Goal: Task Accomplishment & Management: Manage account settings

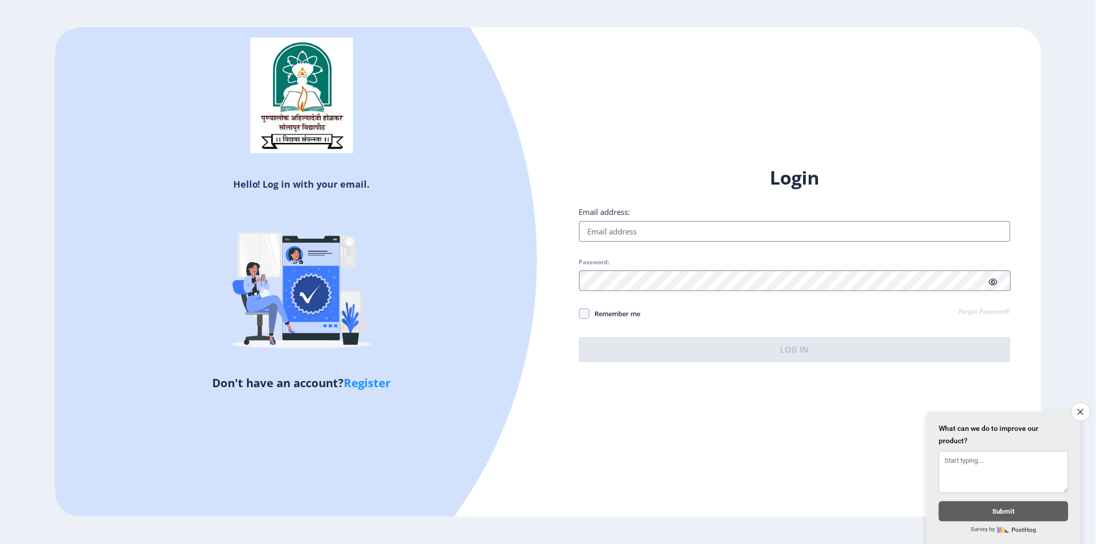
type input "[EMAIL_ADDRESS][DOMAIN_NAME]"
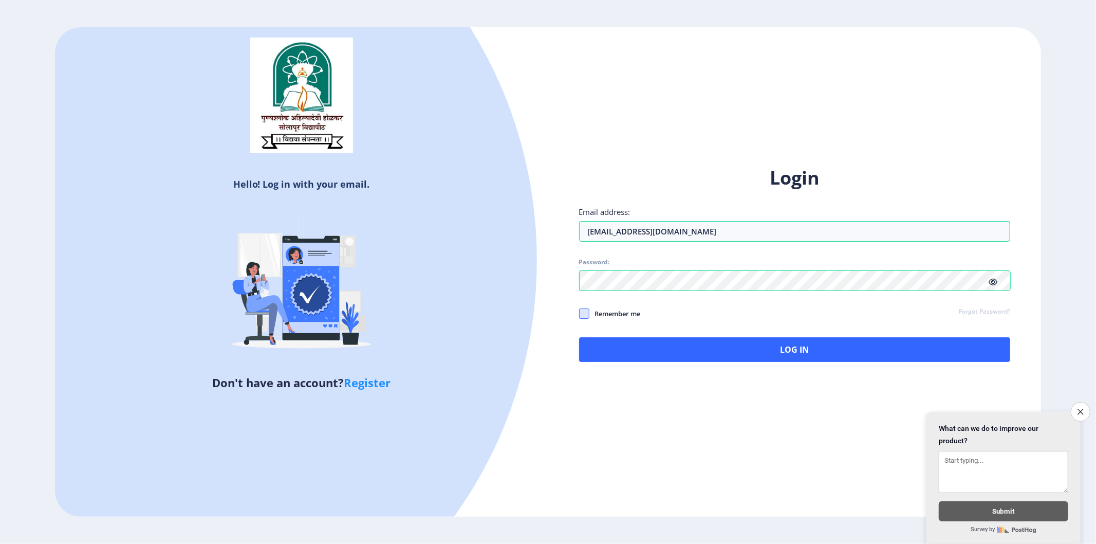
click at [581, 317] on label "Remember me" at bounding box center [610, 313] width 62 height 12
click at [580, 314] on input "Remember me" at bounding box center [579, 313] width 1 height 1
click at [581, 315] on span at bounding box center [584, 313] width 10 height 10
click at [580, 314] on input "Remember me" at bounding box center [579, 313] width 1 height 1
click at [583, 316] on span at bounding box center [584, 313] width 10 height 10
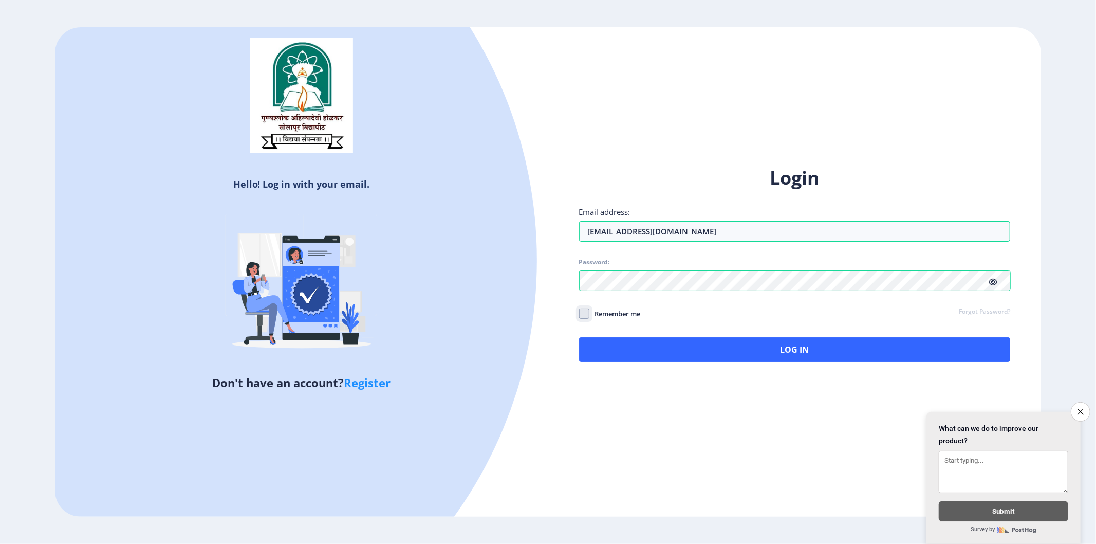
click at [580, 314] on input "Remember me" at bounding box center [579, 313] width 1 height 1
checkbox input "true"
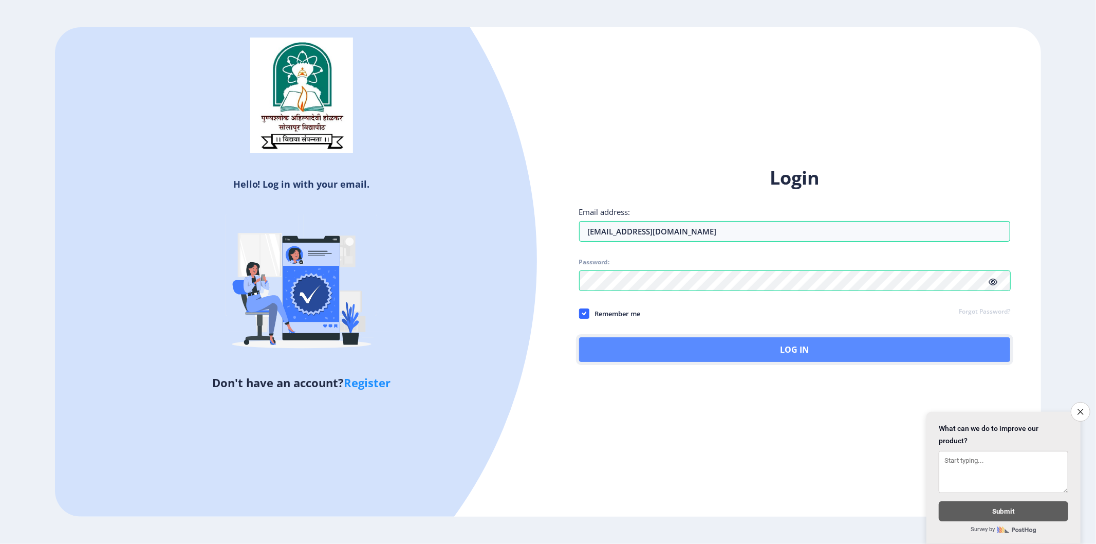
click at [695, 347] on button "Log In" at bounding box center [795, 349] width 432 height 25
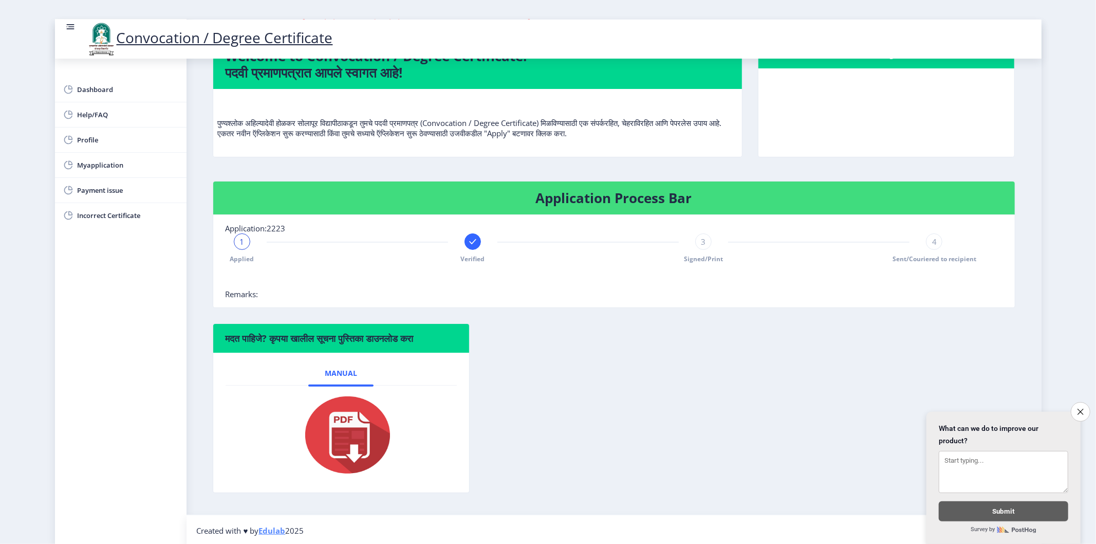
scroll to position [77, 0]
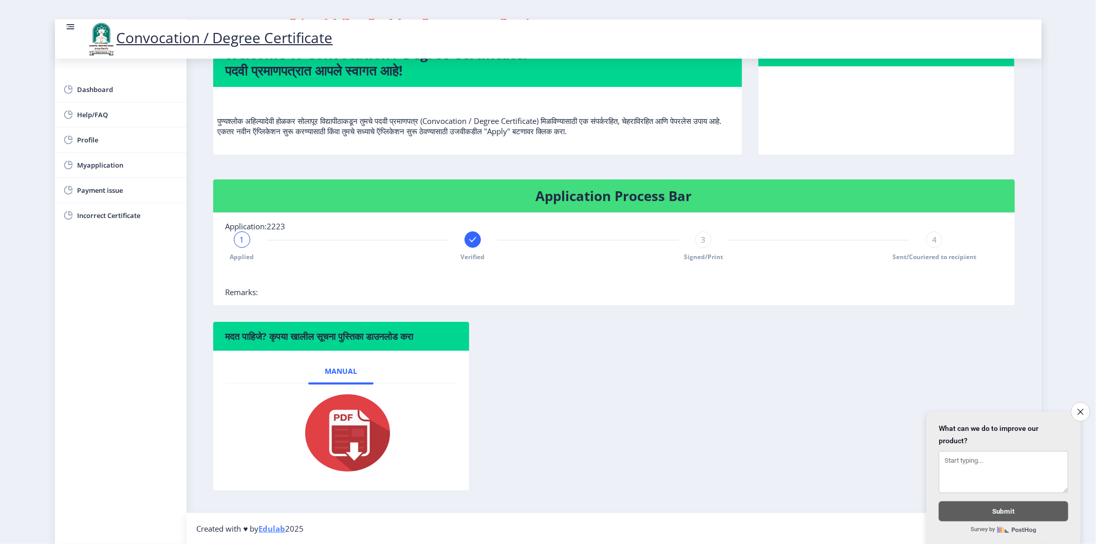
click at [470, 240] on g at bounding box center [473, 239] width 10 height 10
click at [703, 232] on div "3" at bounding box center [703, 239] width 16 height 16
click at [701, 239] on span "3" at bounding box center [703, 239] width 5 height 10
click at [926, 240] on div "4" at bounding box center [934, 239] width 16 height 16
click at [986, 408] on icon "Close survey" at bounding box center [1080, 411] width 7 height 7
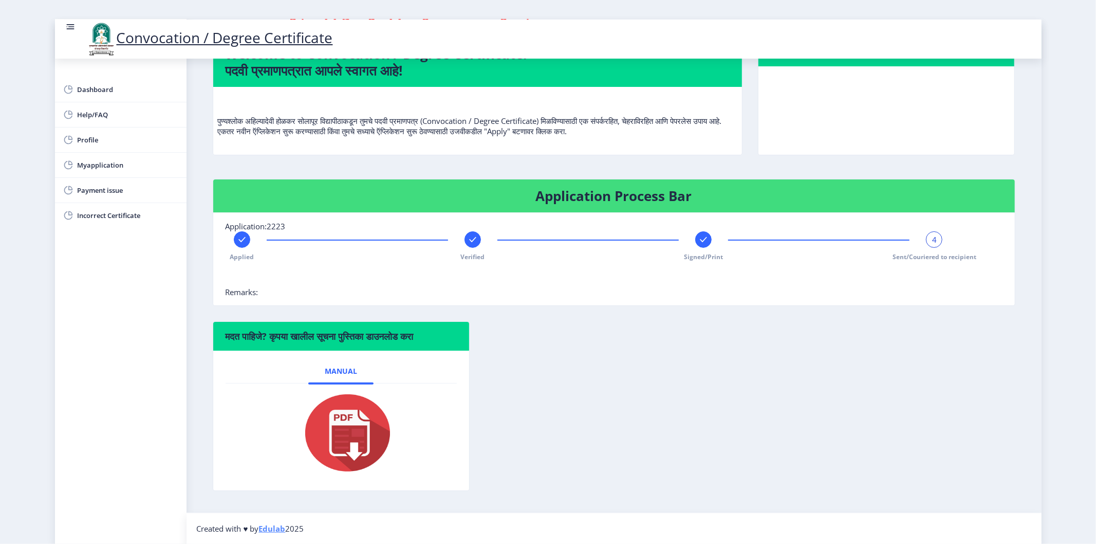
click at [239, 235] on rect at bounding box center [242, 239] width 10 height 10
click at [239, 235] on span "1" at bounding box center [241, 239] width 5 height 10
click at [101, 84] on span "Dashboard" at bounding box center [128, 89] width 101 height 12
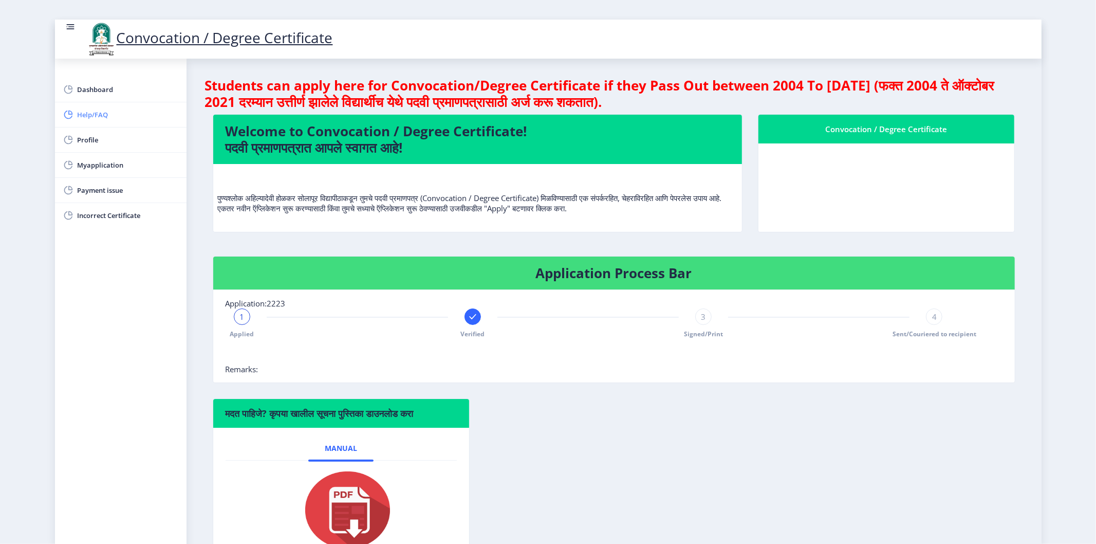
click at [103, 119] on span "Help/FAQ" at bounding box center [128, 114] width 101 height 12
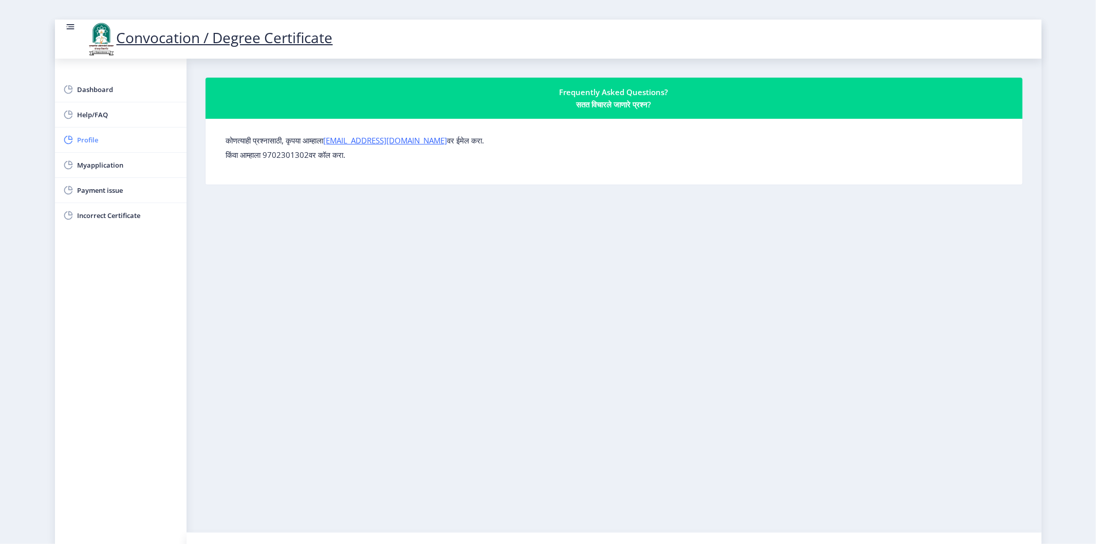
click at [105, 135] on span "Profile" at bounding box center [128, 140] width 101 height 12
select select
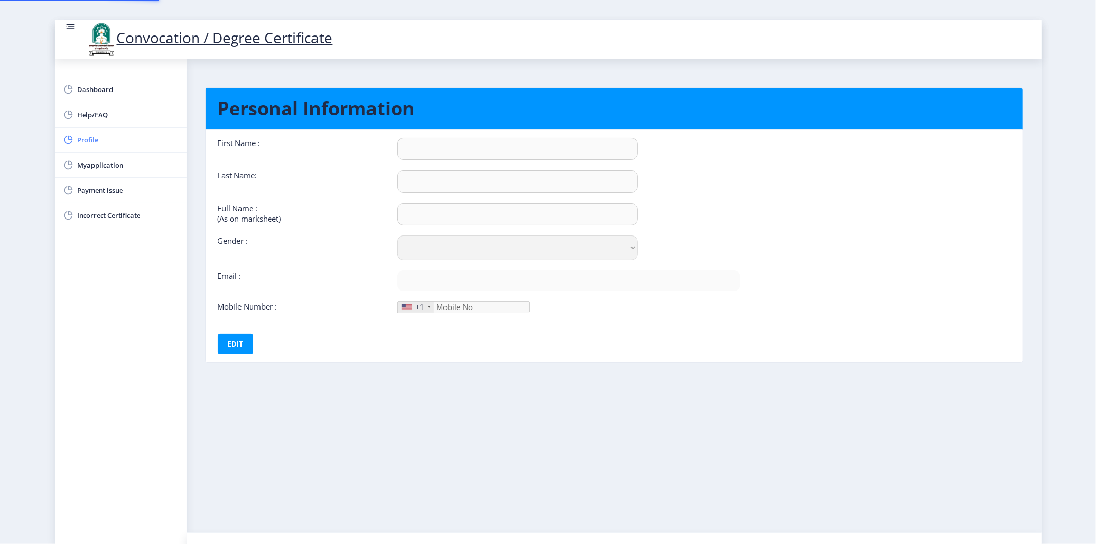
type input "[PERSON_NAME]"
type input "SHAIKH"
type input "SHAIKH [PERSON_NAME]"
select select "[DEMOGRAPHIC_DATA]"
type input "[EMAIL_ADDRESS][DOMAIN_NAME]"
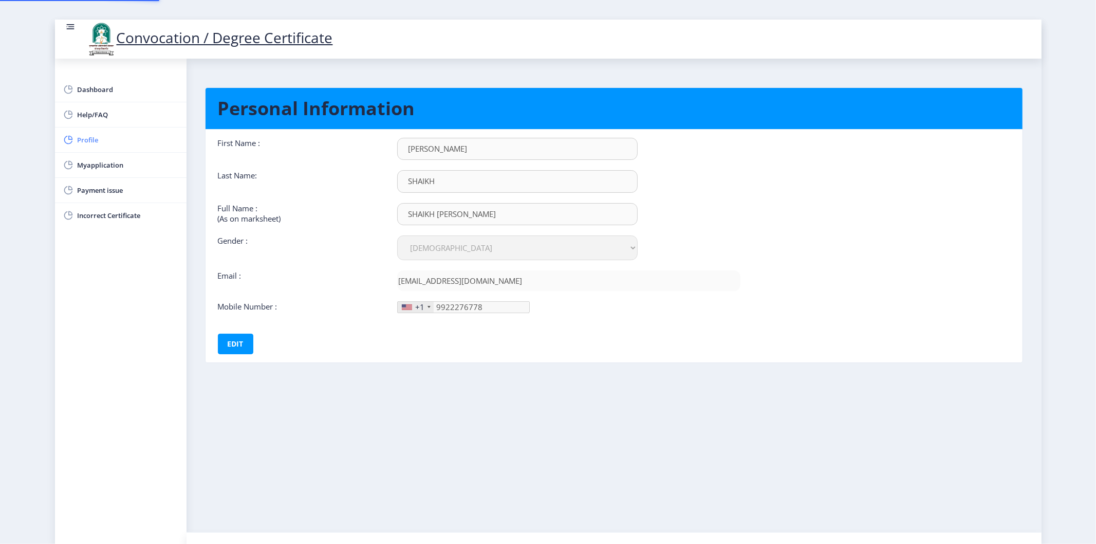
type input "[PHONE_NUMBER]"
click at [107, 194] on span "Payment issue" at bounding box center [128, 190] width 101 height 12
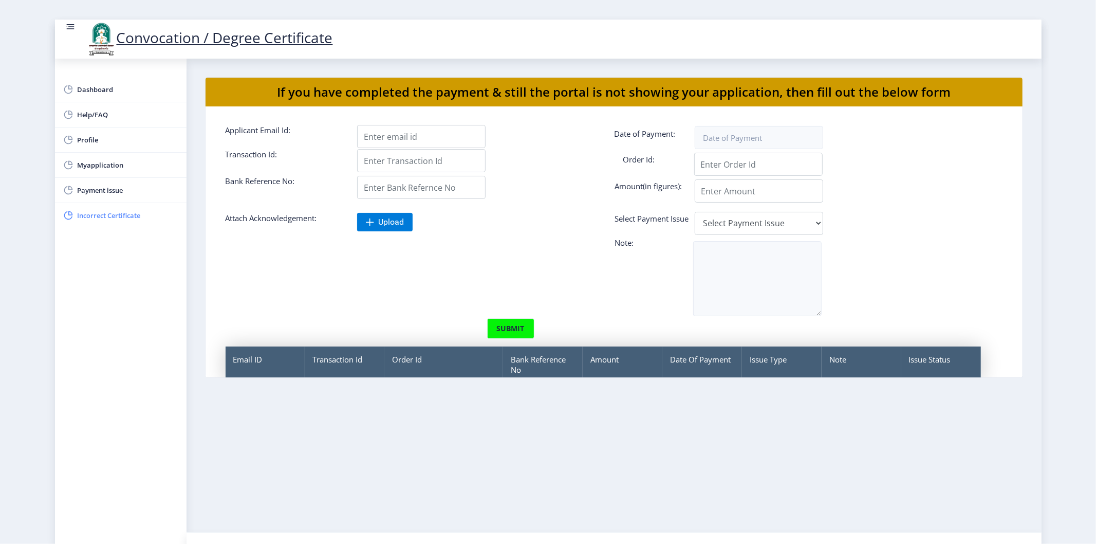
click at [129, 216] on span "Incorrect Certificate" at bounding box center [128, 215] width 101 height 12
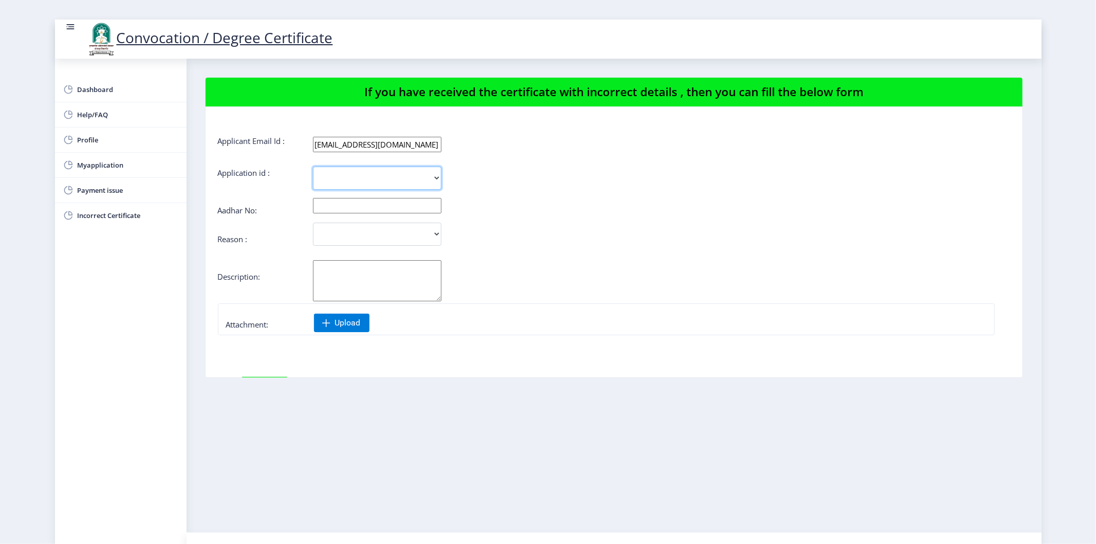
click at [371, 181] on select "2223" at bounding box center [377, 177] width 128 height 23
select select "2223"
click at [313, 166] on select "2223" at bounding box center [377, 177] width 128 height 23
click at [362, 209] on input "text" at bounding box center [377, 205] width 128 height 15
click at [131, 217] on span "Incorrect Certificate" at bounding box center [128, 215] width 101 height 12
